Goal: Transaction & Acquisition: Obtain resource

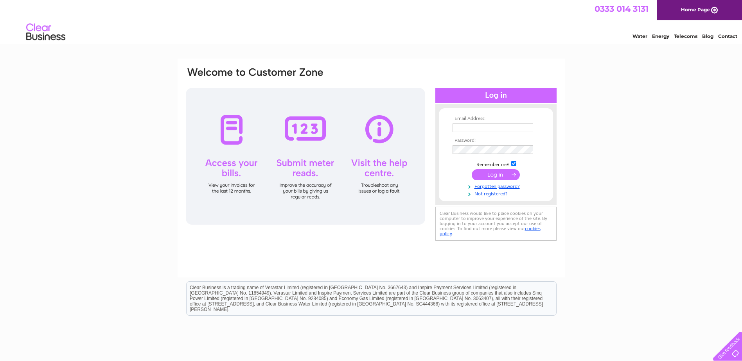
type input "pauline@david-donaldson.co.uk"
click at [497, 173] on input "submit" at bounding box center [496, 174] width 48 height 11
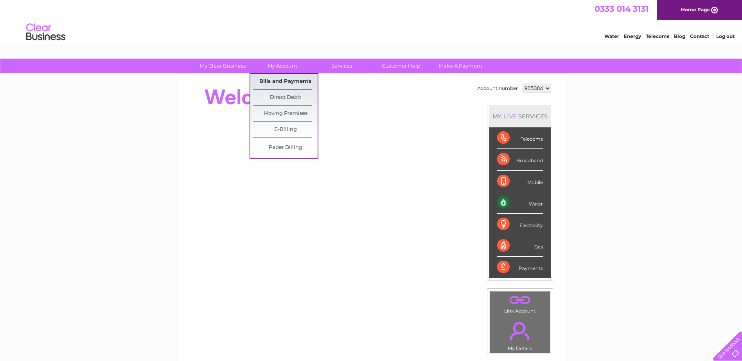
click at [277, 82] on link "Bills and Payments" at bounding box center [285, 82] width 65 height 16
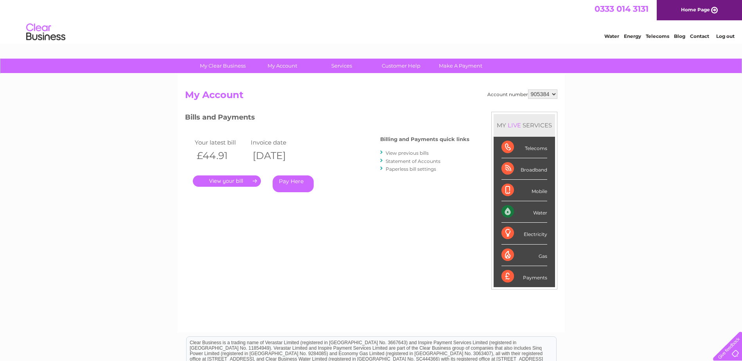
click at [233, 181] on link "." at bounding box center [227, 181] width 68 height 11
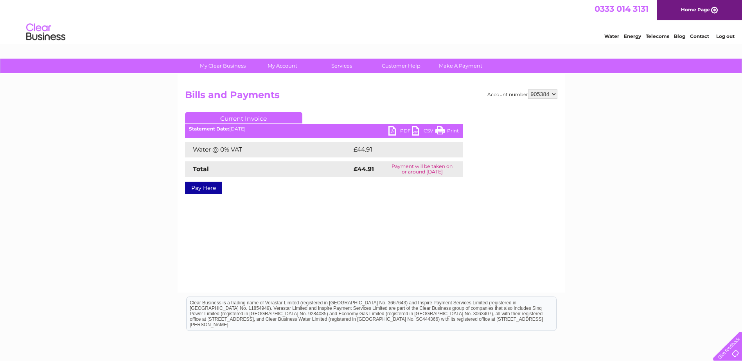
click at [404, 131] on link "PDF" at bounding box center [399, 131] width 23 height 11
click at [552, 95] on select "905384 905386" at bounding box center [542, 94] width 29 height 9
select select "905386"
click at [528, 90] on select "905384 905386" at bounding box center [542, 94] width 29 height 9
click at [401, 129] on link "PDF" at bounding box center [399, 131] width 23 height 11
